Goal: Task Accomplishment & Management: Manage account settings

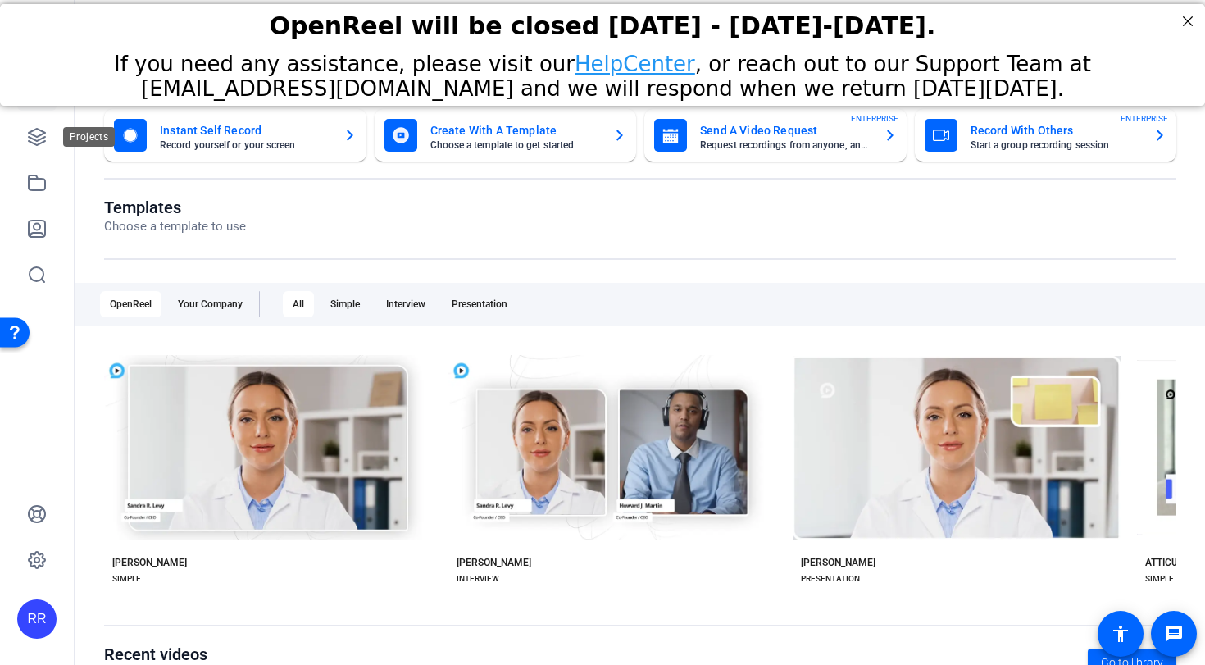
click at [43, 116] on div at bounding box center [36, 182] width 39 height 223
click at [25, 167] on link at bounding box center [36, 182] width 39 height 39
click at [35, 143] on icon at bounding box center [37, 137] width 20 height 20
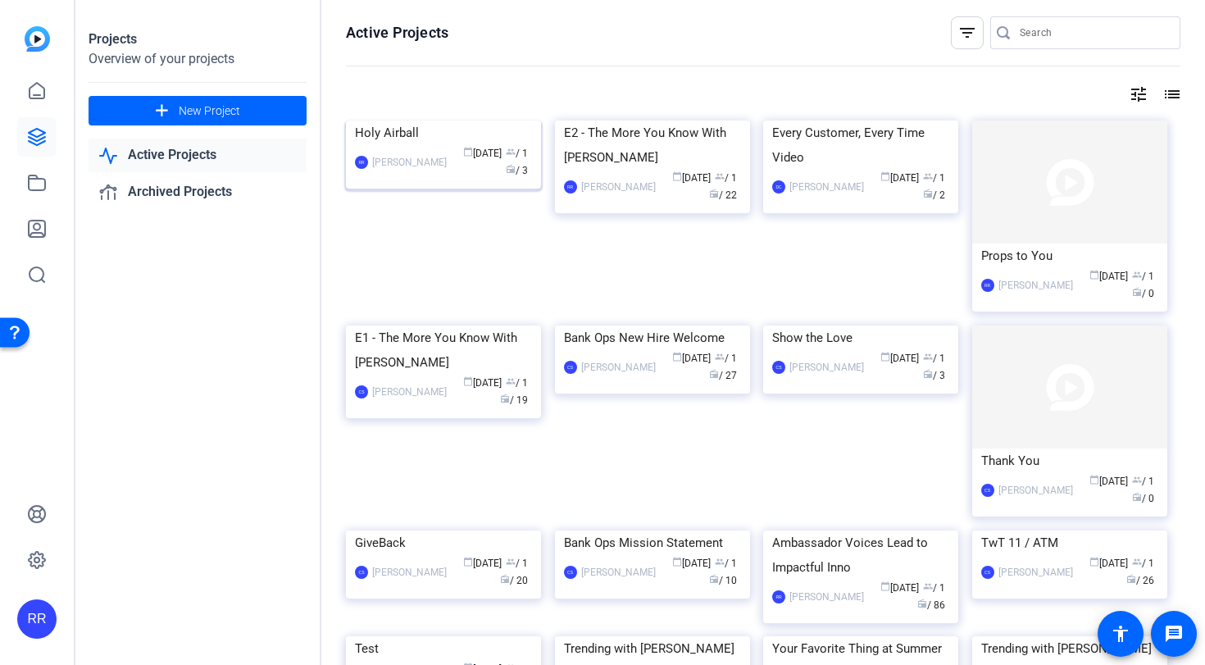
click at [433, 121] on img at bounding box center [443, 121] width 195 height 0
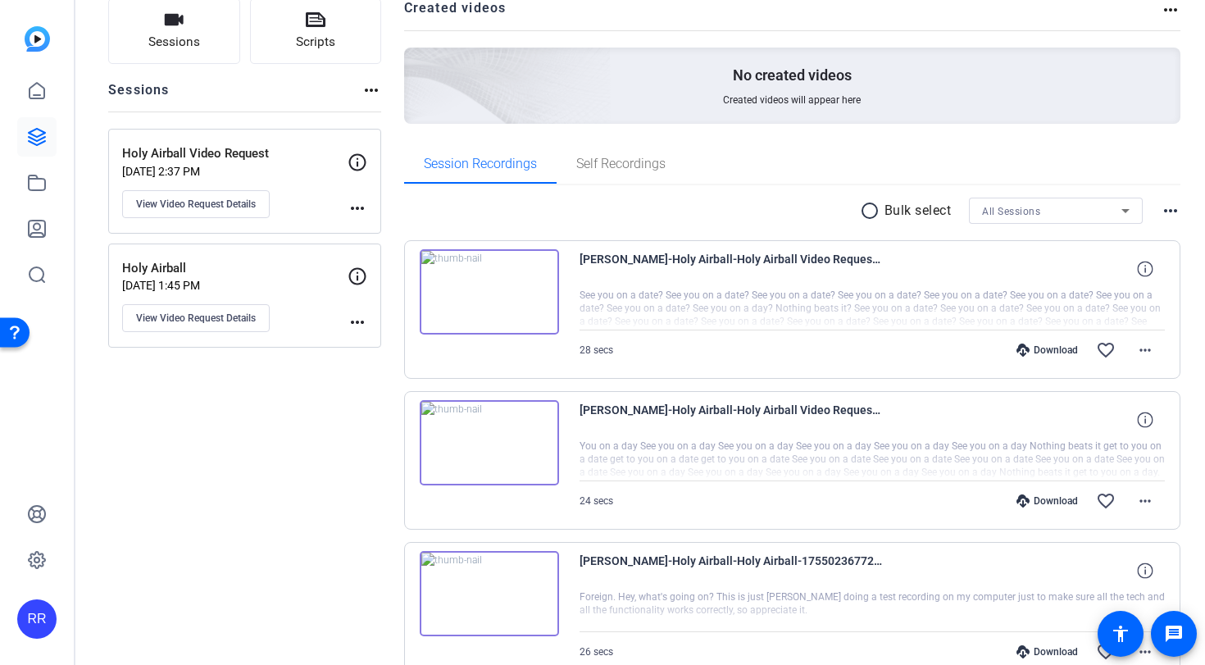
scroll to position [209, 0]
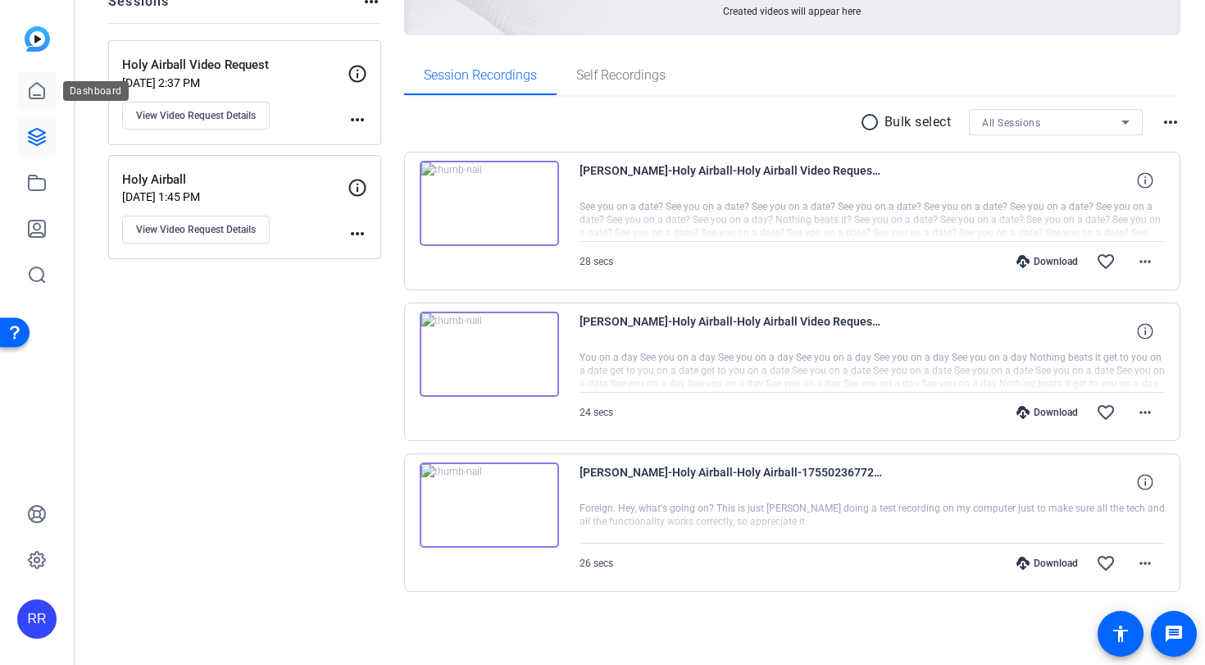
click at [36, 88] on icon at bounding box center [37, 91] width 20 height 20
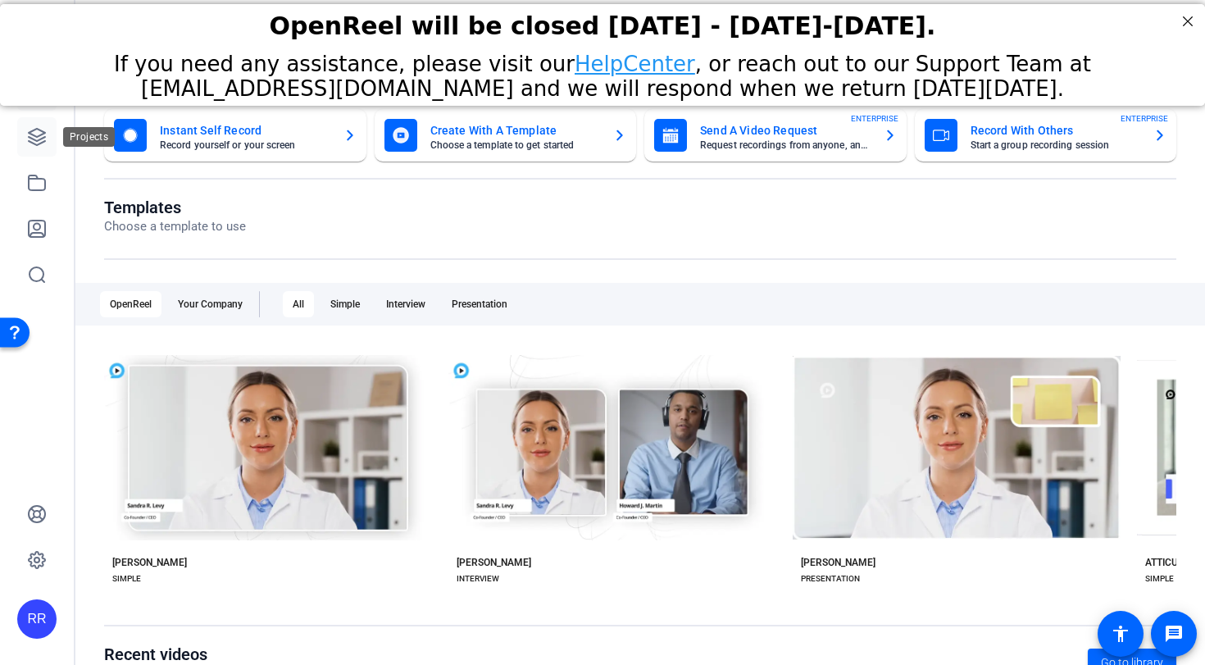
click at [43, 127] on icon at bounding box center [37, 137] width 20 height 20
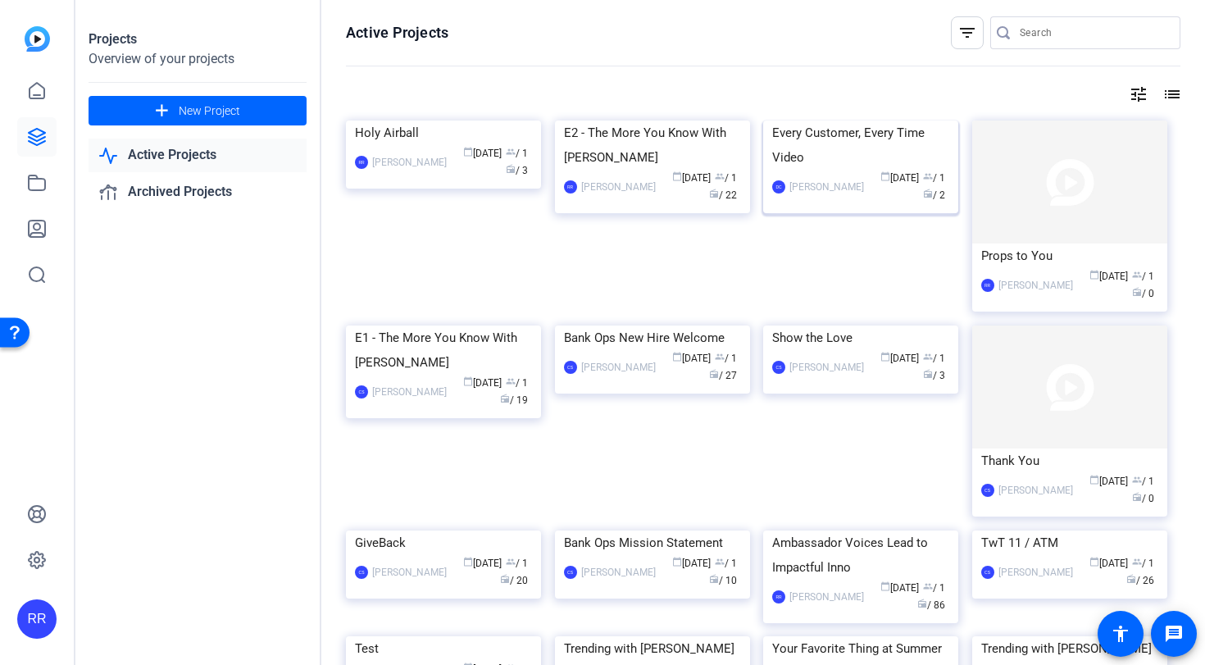
click at [846, 121] on img at bounding box center [860, 121] width 195 height 0
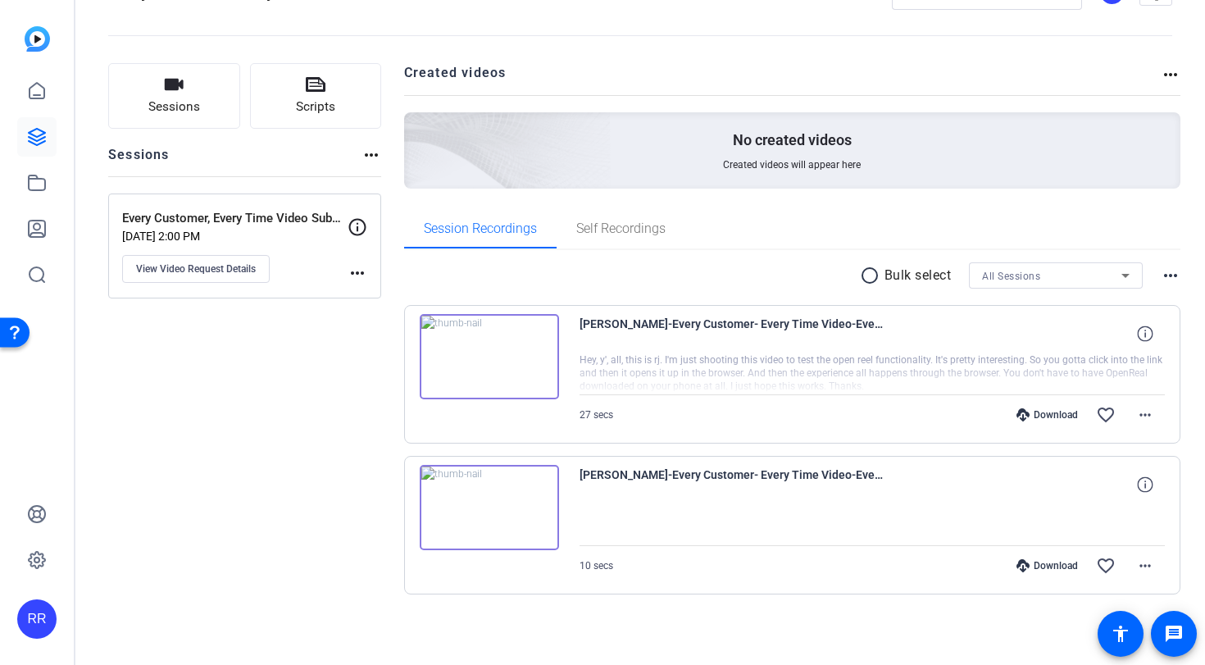
scroll to position [58, 0]
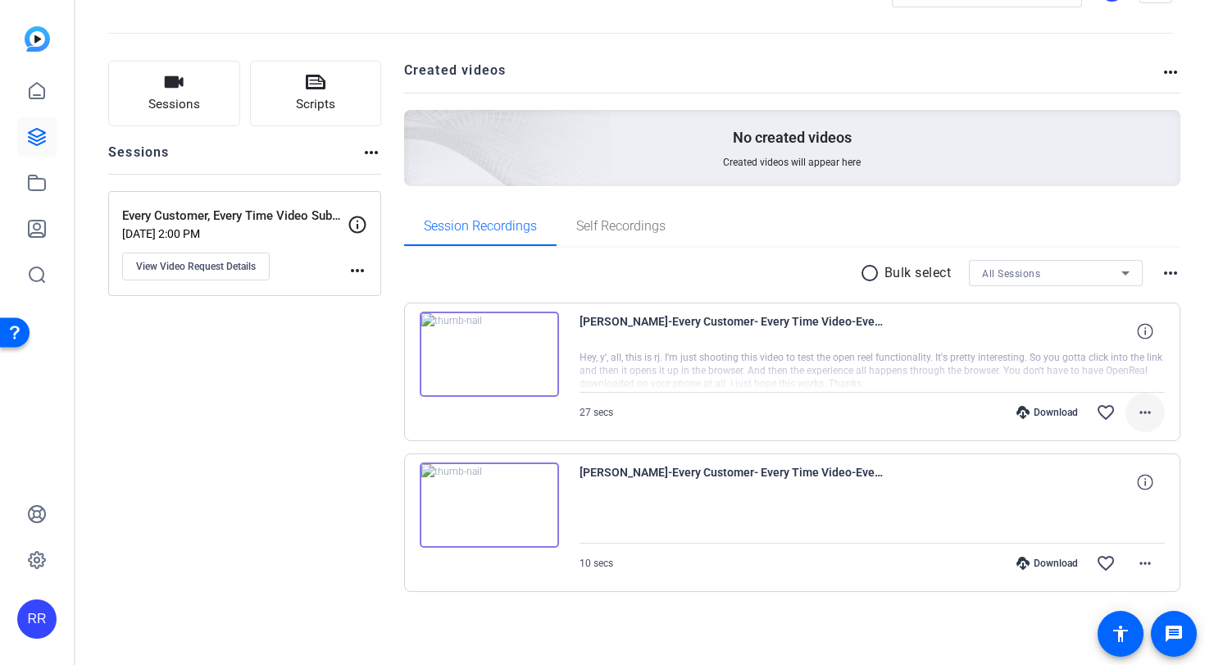
click at [1136, 412] on mat-icon "more_horiz" at bounding box center [1146, 413] width 20 height 20
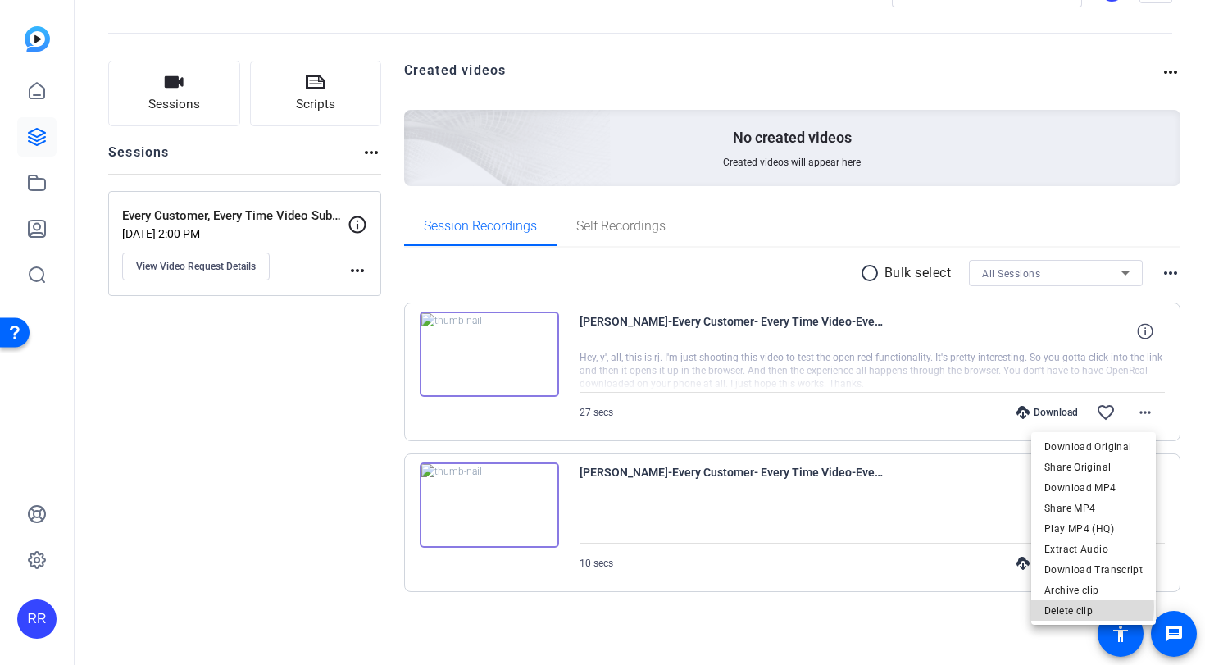
click at [1056, 607] on span "Delete clip" at bounding box center [1094, 611] width 98 height 20
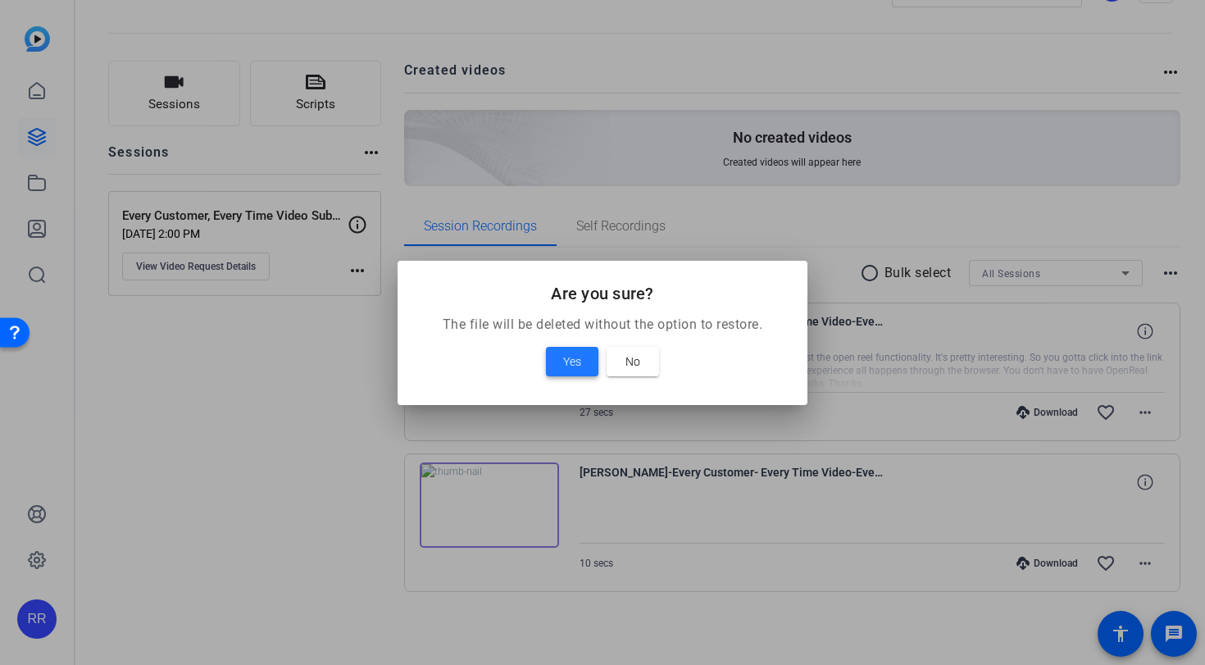
click at [590, 360] on span at bounding box center [572, 361] width 52 height 39
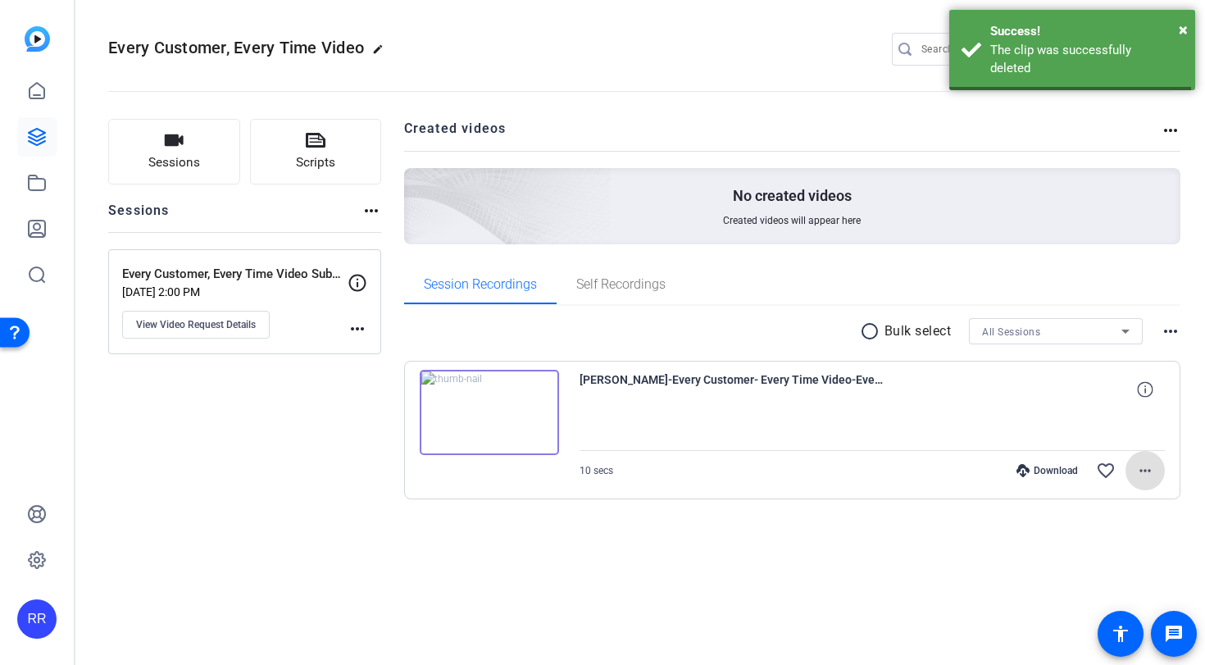
scroll to position [0, 0]
click at [1138, 480] on span at bounding box center [1145, 470] width 39 height 39
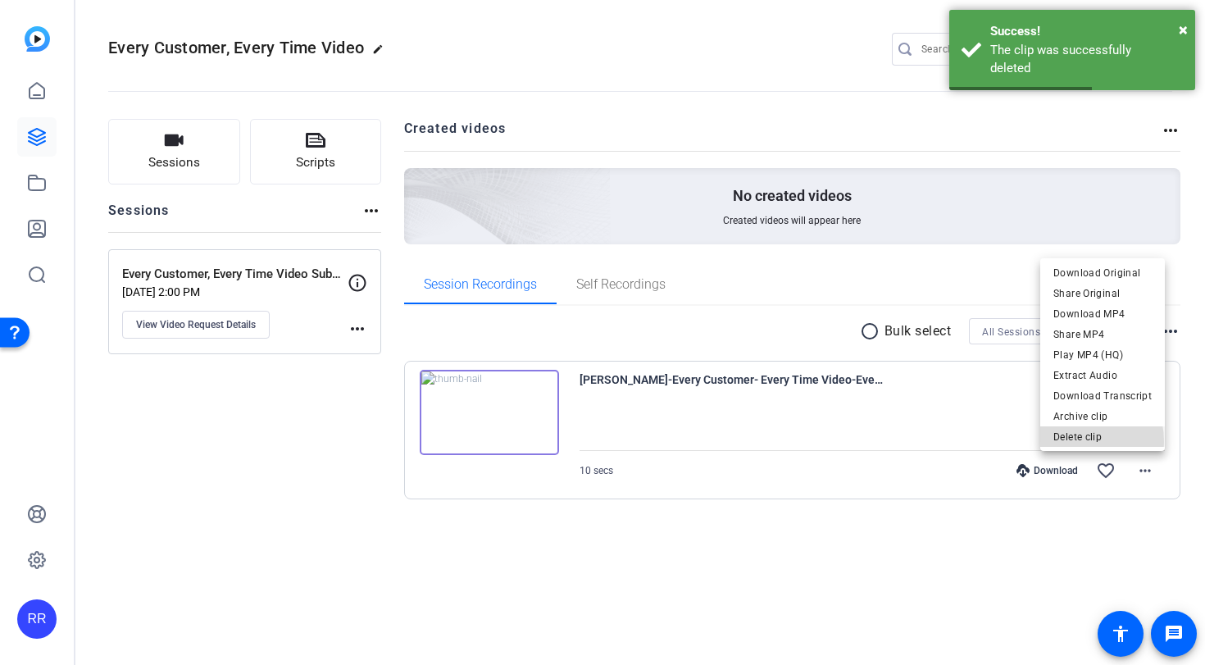
click at [1063, 442] on span "Delete clip" at bounding box center [1103, 437] width 98 height 20
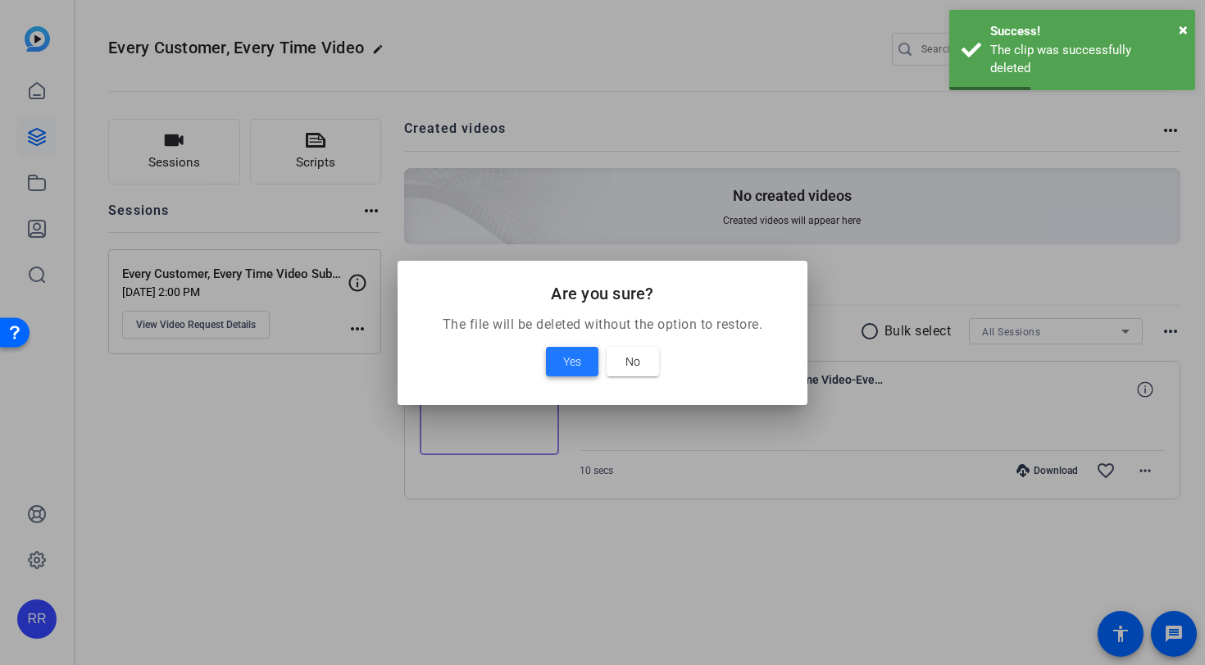
click at [553, 368] on span at bounding box center [572, 361] width 52 height 39
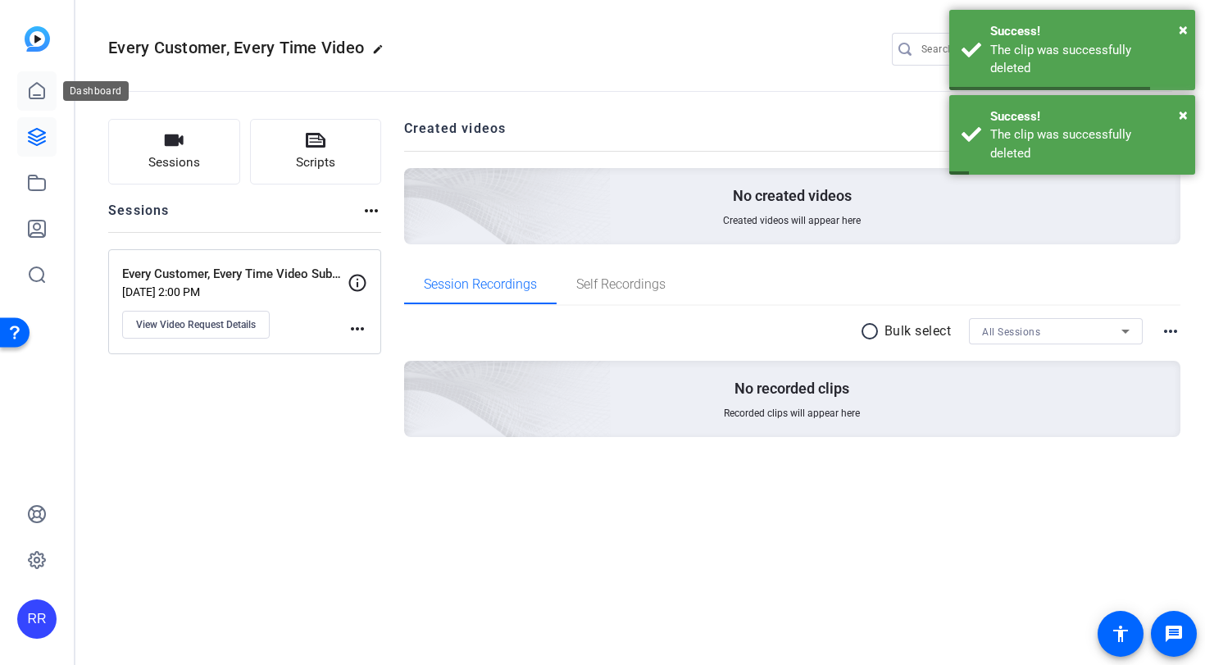
click at [28, 102] on link at bounding box center [36, 90] width 39 height 39
